Goal: Obtain resource: Download file/media

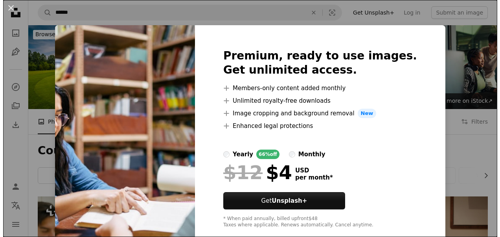
scroll to position [440, 0]
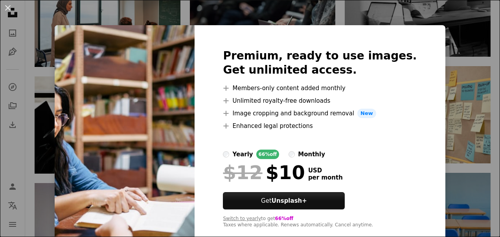
click at [195, 118] on img at bounding box center [125, 138] width 140 height 226
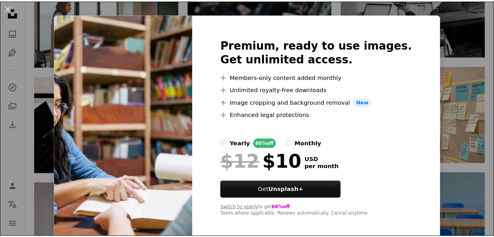
scroll to position [16, 0]
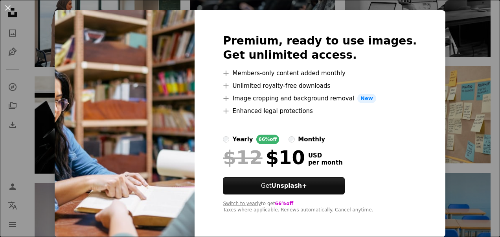
click at [195, 194] on img at bounding box center [125, 123] width 140 height 226
click at [171, 196] on img at bounding box center [125, 123] width 140 height 226
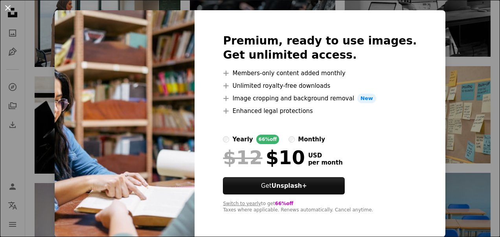
click at [9, 6] on button "An X shape" at bounding box center [7, 7] width 9 height 9
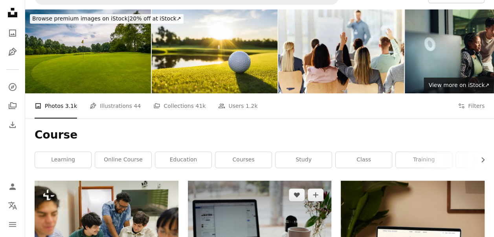
scroll to position [0, 0]
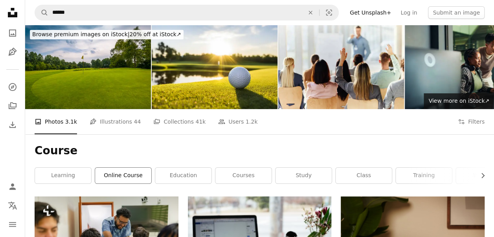
click at [123, 173] on link "online course" at bounding box center [123, 175] width 56 height 16
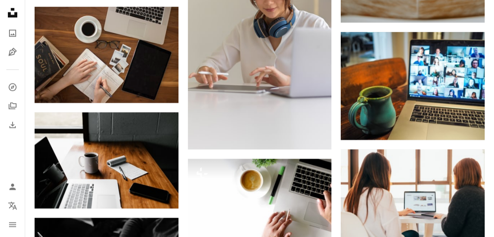
scroll to position [582, 0]
